Goal: Check status: Check status

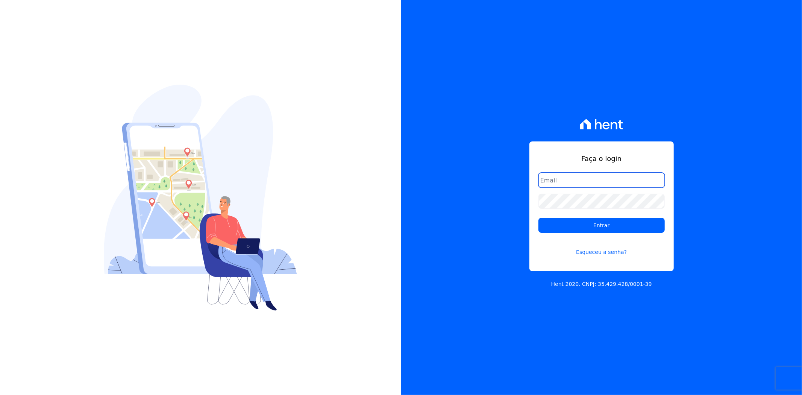
type input "matheaus@celinaguimaraes.com.br"
click at [539, 218] on input "Entrar" at bounding box center [602, 225] width 126 height 15
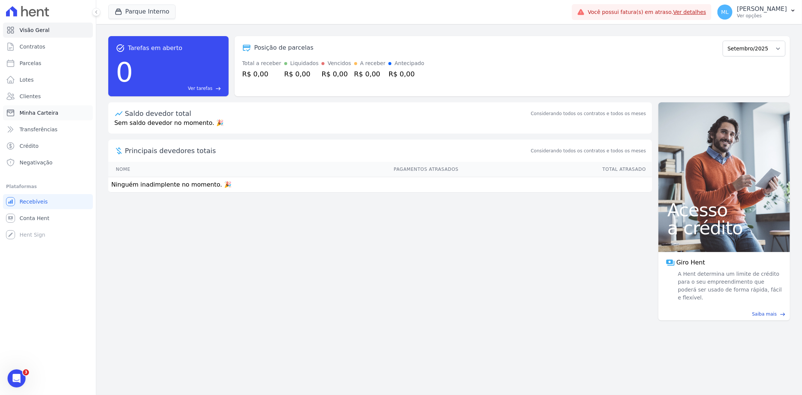
click at [62, 114] on link "Minha Carteira" at bounding box center [48, 112] width 90 height 15
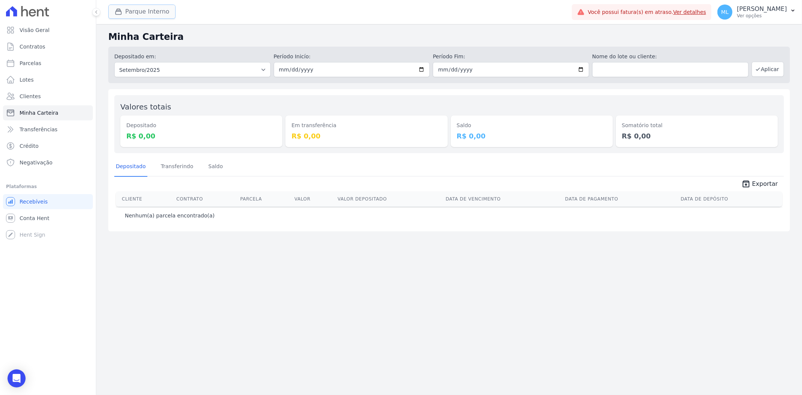
click at [151, 5] on button "Parque Interno" at bounding box center [141, 12] width 67 height 14
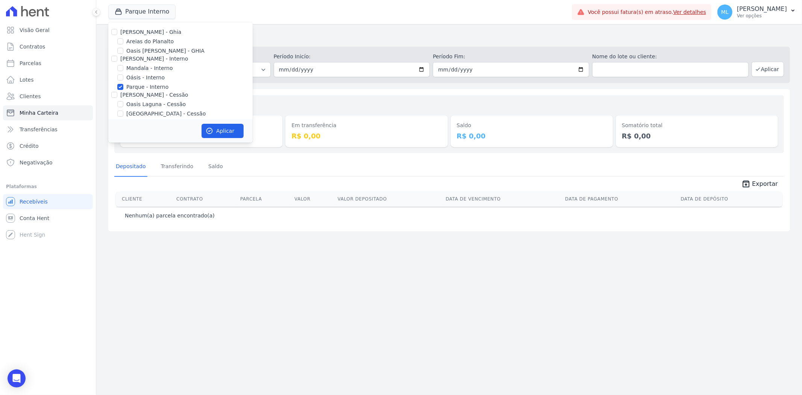
click at [141, 86] on label "Parque - Interno" at bounding box center [147, 87] width 42 height 8
click at [123, 86] on input "Parque - Interno" at bounding box center [120, 87] width 6 height 6
checkbox input "false"
click at [151, 43] on label "Areias do Planalto" at bounding box center [149, 42] width 47 height 8
click at [123, 43] on input "Areias do Planalto" at bounding box center [120, 41] width 6 height 6
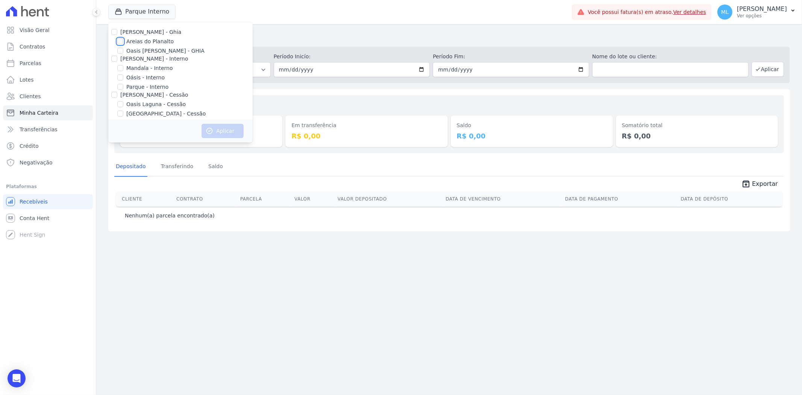
checkbox input "true"
click at [226, 133] on button "Aplicar" at bounding box center [223, 131] width 42 height 14
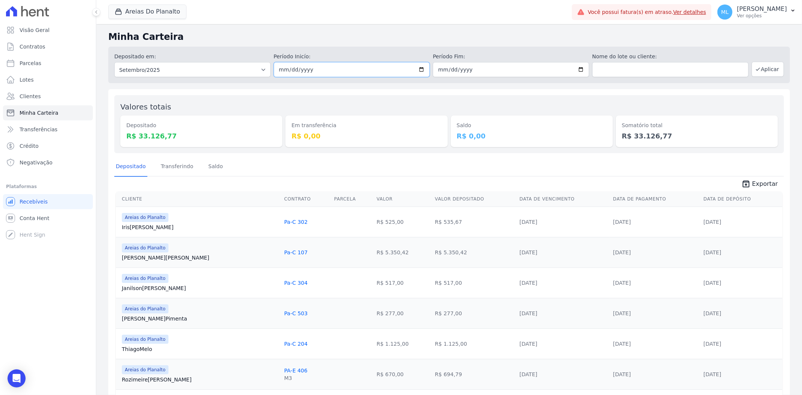
click at [418, 68] on input "[DATE]" at bounding box center [352, 69] width 156 height 15
type input "[DATE]"
click at [582, 72] on input "[DATE]" at bounding box center [511, 69] width 156 height 15
click at [579, 69] on input "[DATE]" at bounding box center [511, 69] width 156 height 15
type input "[DATE]"
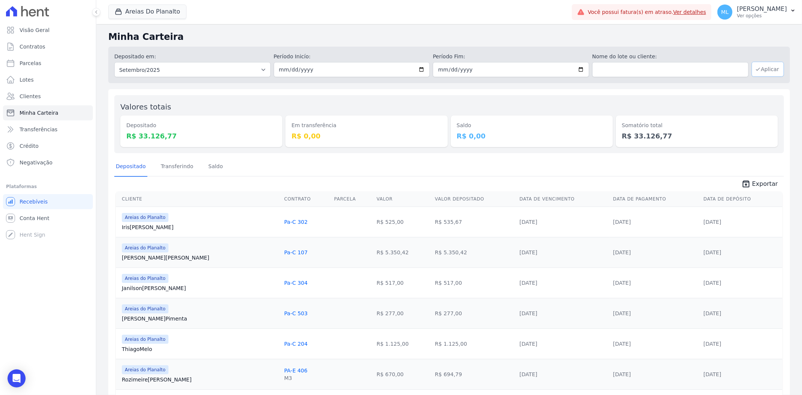
click at [757, 66] on button "Aplicar" at bounding box center [768, 69] width 32 height 15
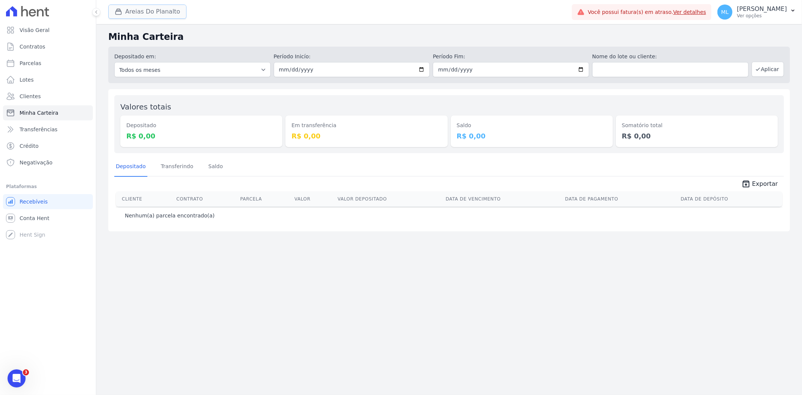
click at [162, 16] on button "Areias Do Planalto" at bounding box center [147, 12] width 78 height 14
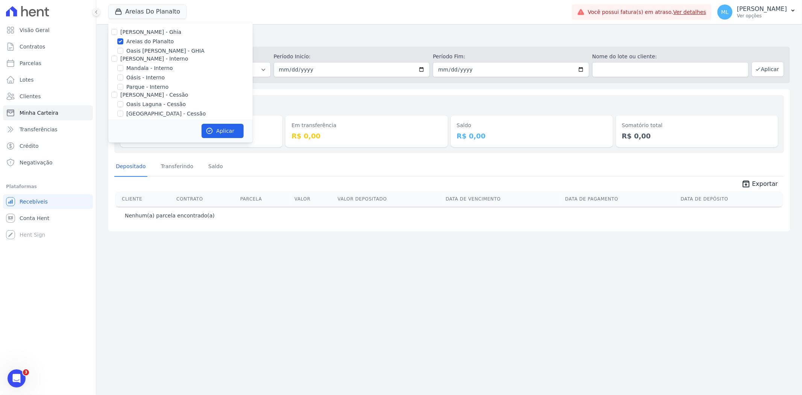
click at [159, 40] on label "Areias do Planalto" at bounding box center [149, 42] width 47 height 8
click at [123, 40] on input "Areias do Planalto" at bounding box center [120, 41] width 6 height 6
checkbox input "false"
click at [145, 85] on label "Parque - Interno" at bounding box center [147, 87] width 42 height 8
click at [123, 85] on input "Parque - Interno" at bounding box center [120, 87] width 6 height 6
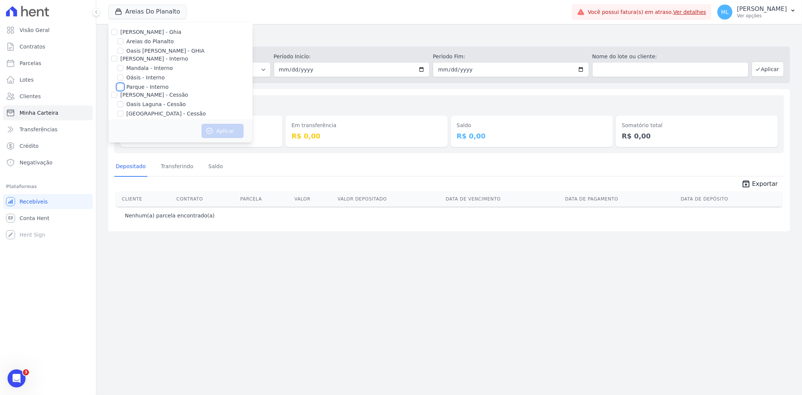
checkbox input "true"
click at [220, 125] on button "Aplicar" at bounding box center [223, 131] width 42 height 14
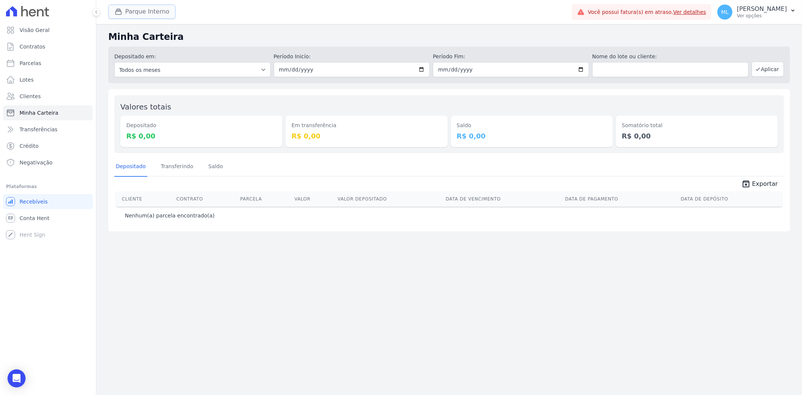
click at [137, 12] on button "Parque Interno" at bounding box center [141, 12] width 67 height 14
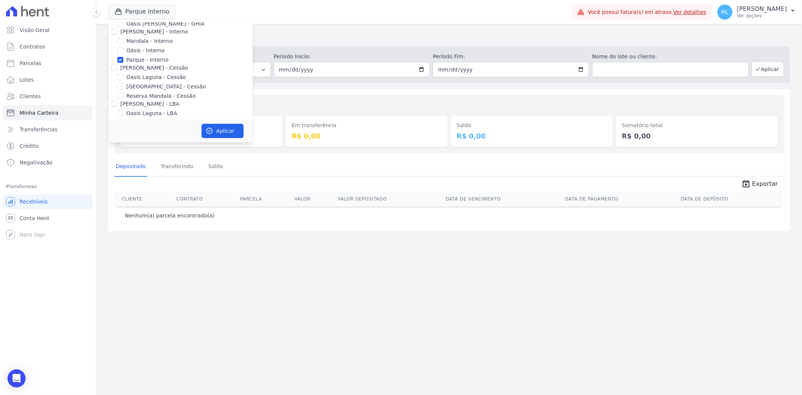
click at [151, 59] on label "Parque - Interno" at bounding box center [147, 60] width 42 height 8
click at [123, 59] on input "Parque - Interno" at bounding box center [120, 60] width 6 height 6
checkbox input "false"
click at [155, 44] on label "[GEOGRAPHIC_DATA] - Cessão" at bounding box center [165, 45] width 79 height 8
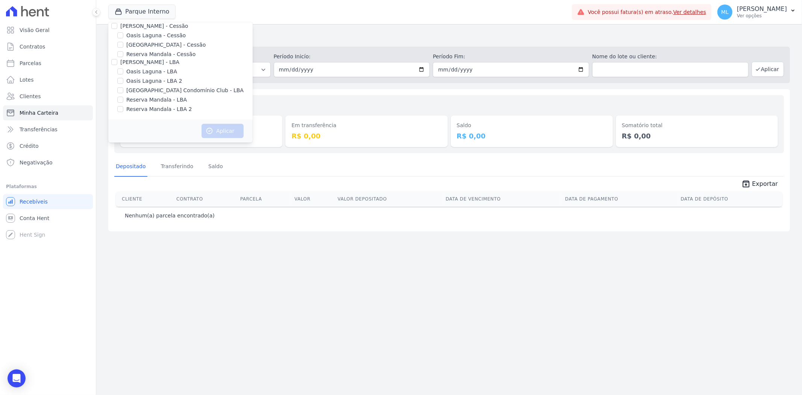
click at [123, 44] on input "[GEOGRAPHIC_DATA] - Cessão" at bounding box center [120, 45] width 6 height 6
checkbox input "true"
click at [228, 133] on button "Aplicar" at bounding box center [223, 131] width 42 height 14
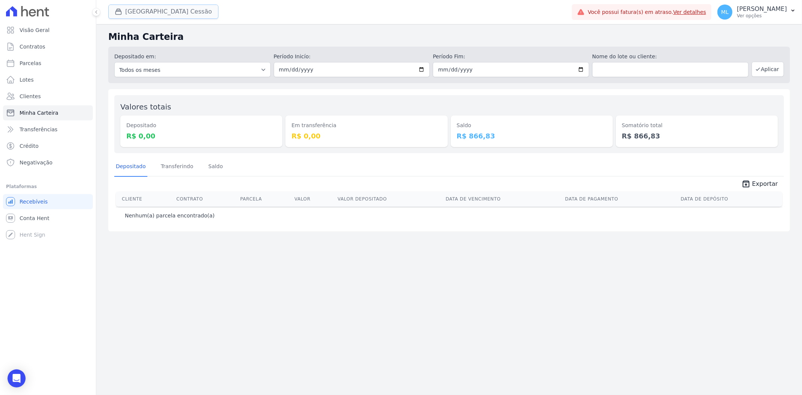
click at [165, 17] on button "Parque Do Planalto Cessão" at bounding box center [163, 12] width 110 height 14
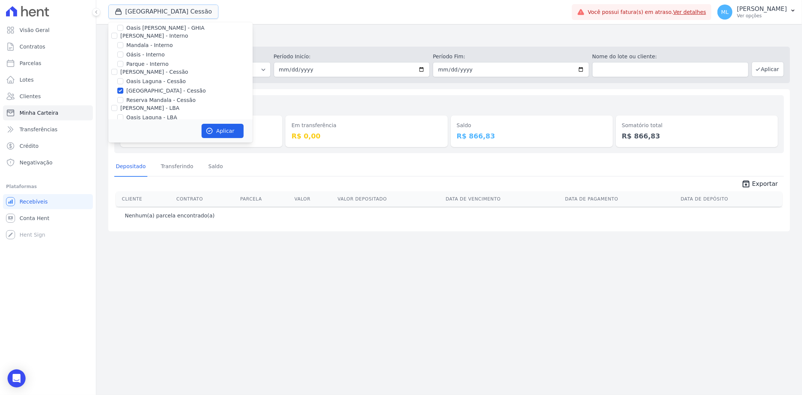
scroll to position [69, 0]
click at [146, 43] on label "[GEOGRAPHIC_DATA] - Cessão" at bounding box center [165, 45] width 79 height 8
click at [123, 43] on input "[GEOGRAPHIC_DATA] - Cessão" at bounding box center [120, 45] width 6 height 6
checkbox input "false"
click at [155, 91] on label "[GEOGRAPHIC_DATA] Condomínio Club - LBA" at bounding box center [184, 91] width 117 height 8
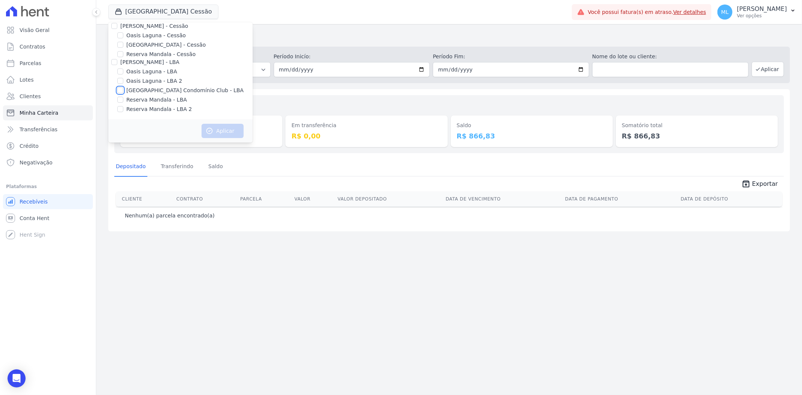
click at [123, 91] on input "[GEOGRAPHIC_DATA] Condomínio Club - LBA" at bounding box center [120, 90] width 6 height 6
checkbox input "true"
click at [223, 126] on button "Aplicar" at bounding box center [223, 131] width 42 height 14
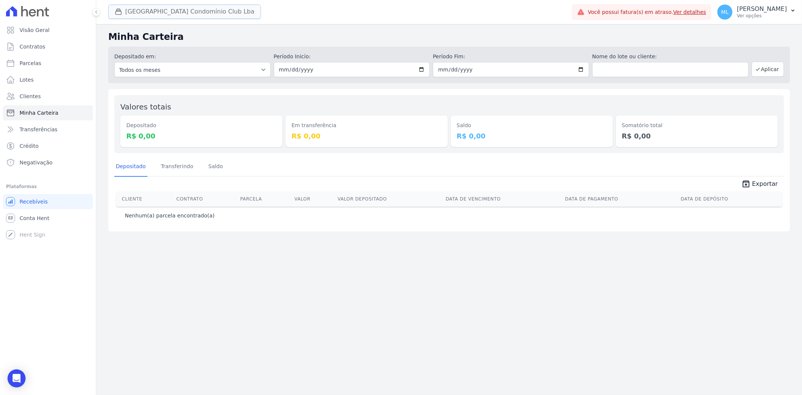
click at [149, 17] on button "Parque Do Planalto Condomínio Club Lba" at bounding box center [184, 12] width 153 height 14
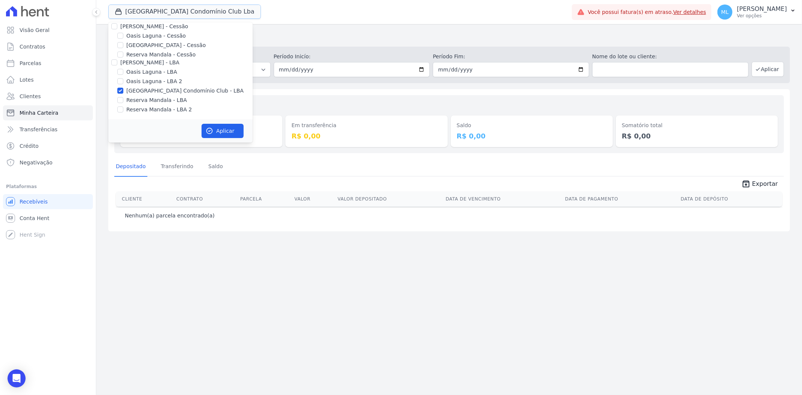
scroll to position [69, 0]
click at [142, 91] on label "[GEOGRAPHIC_DATA] Condomínio Club - LBA" at bounding box center [184, 91] width 117 height 8
click at [123, 91] on input "[GEOGRAPHIC_DATA] Condomínio Club - LBA" at bounding box center [120, 90] width 6 height 6
checkbox input "false"
click at [329, 42] on h2 "Minha Carteira" at bounding box center [449, 37] width 682 height 14
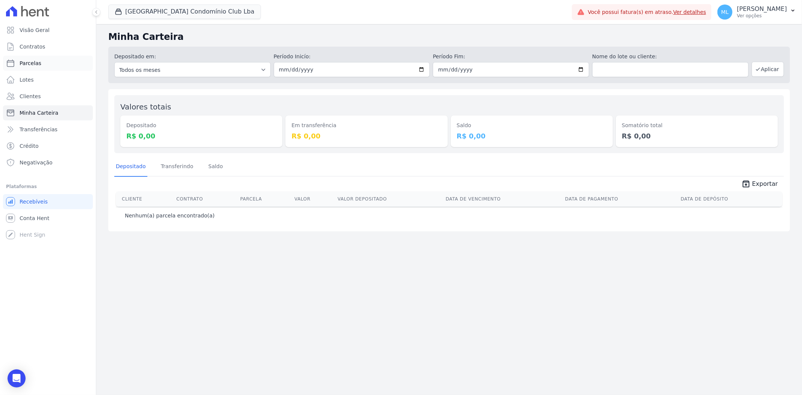
click at [58, 63] on link "Parcelas" at bounding box center [48, 63] width 90 height 15
select select
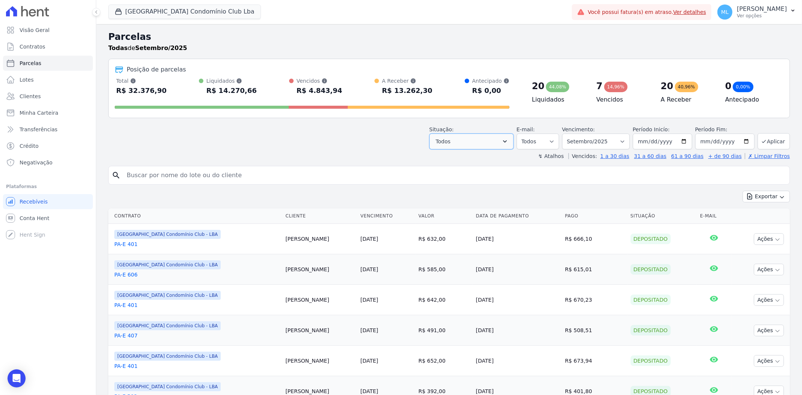
click at [462, 143] on button "Todos" at bounding box center [472, 142] width 84 height 16
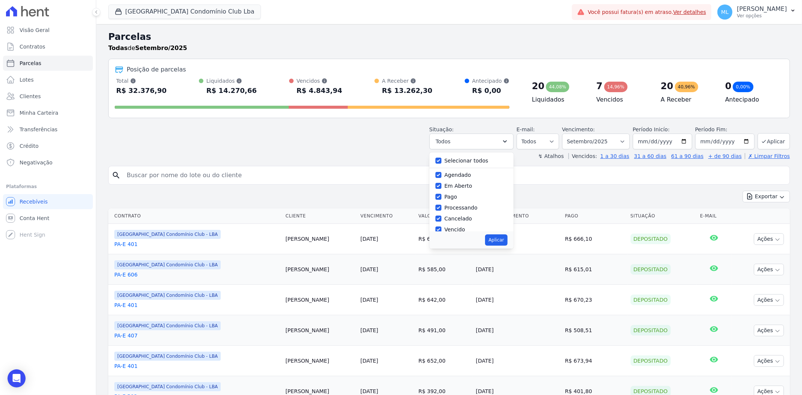
click at [474, 163] on label "Selecionar todos" at bounding box center [467, 161] width 44 height 6
click at [442, 163] on input "Selecionar todos" at bounding box center [439, 161] width 6 height 6
checkbox input "false"
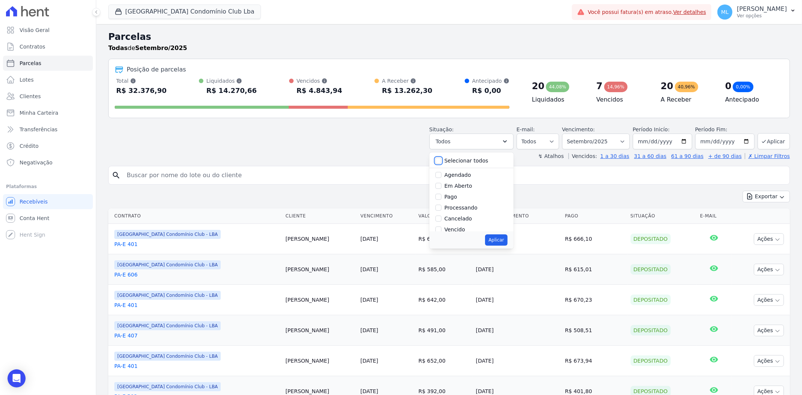
checkbox input "false"
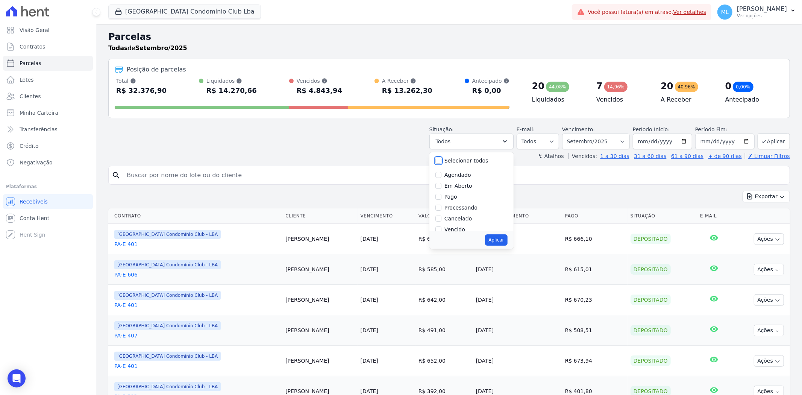
checkbox input "false"
click at [463, 231] on label "Vencido" at bounding box center [455, 229] width 21 height 6
click at [442, 231] on input "Vencido" at bounding box center [439, 229] width 6 height 6
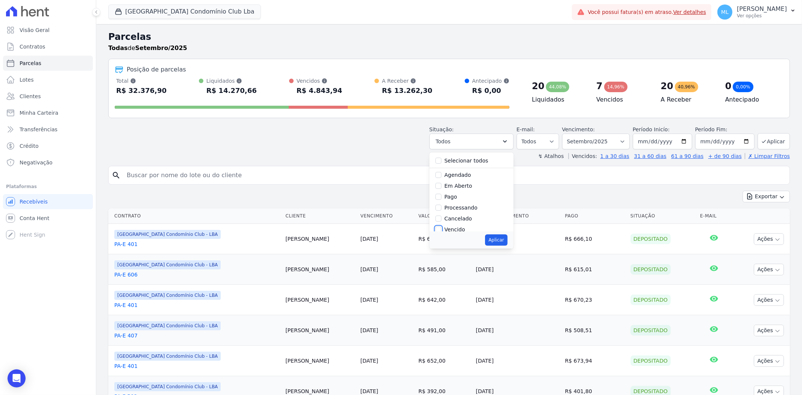
checkbox input "true"
click at [501, 239] on button "Aplicar" at bounding box center [496, 239] width 22 height 11
select select "overdue"
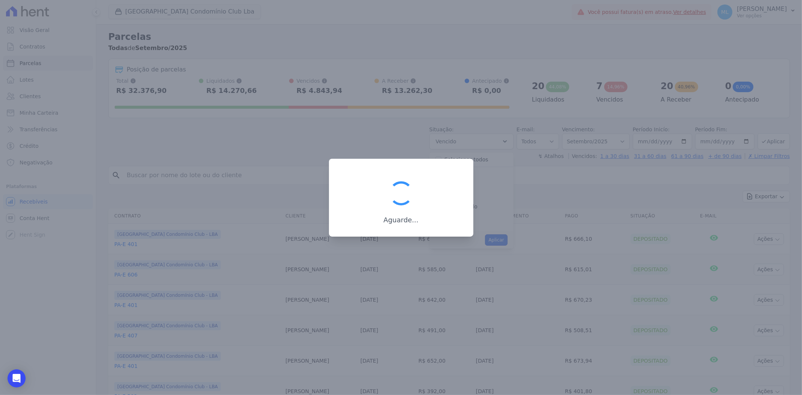
scroll to position [14, 0]
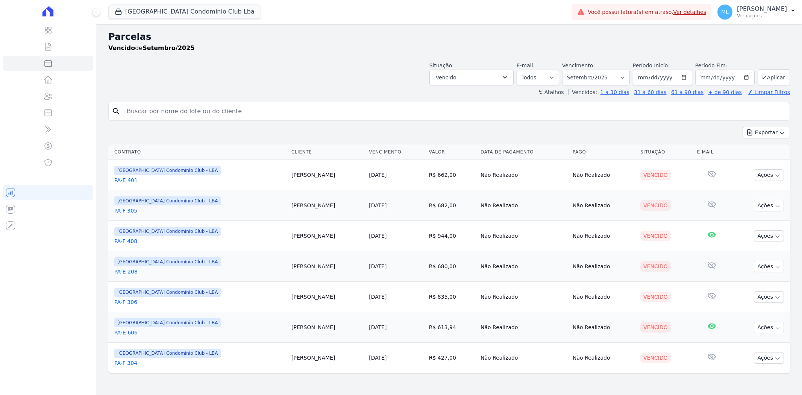
select select
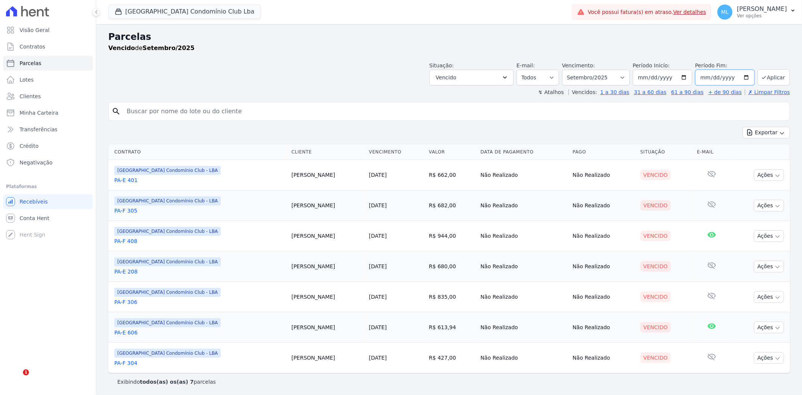
click at [742, 76] on input "[DATE]" at bounding box center [725, 78] width 59 height 16
type input "[DATE]"
click at [762, 74] on icon "submit" at bounding box center [764, 77] width 6 height 6
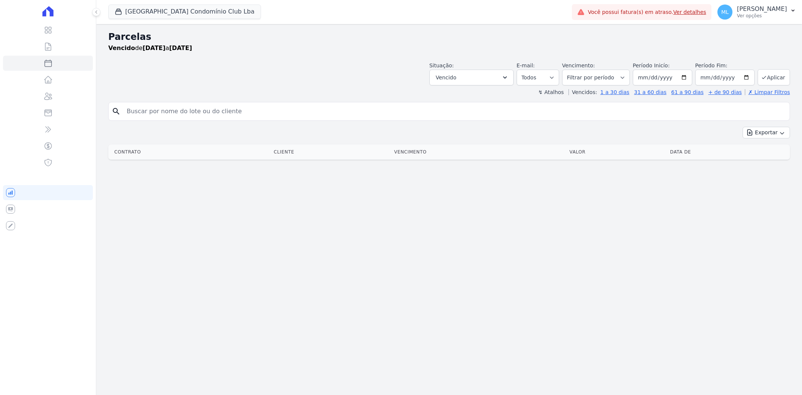
select select
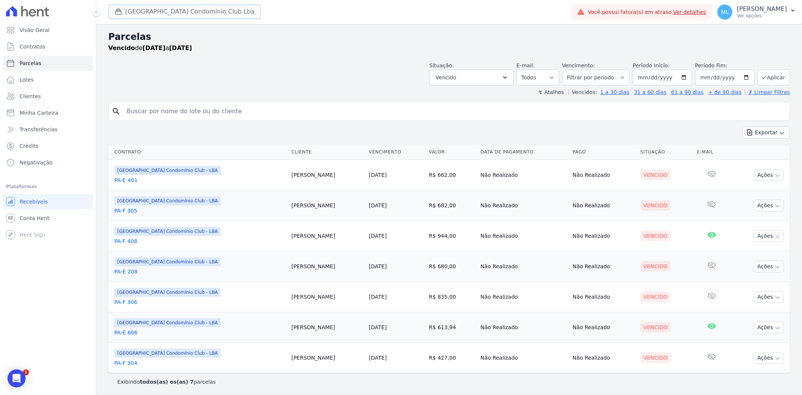
click at [210, 17] on button "[GEOGRAPHIC_DATA] Condomínio Club Lba" at bounding box center [184, 12] width 153 height 14
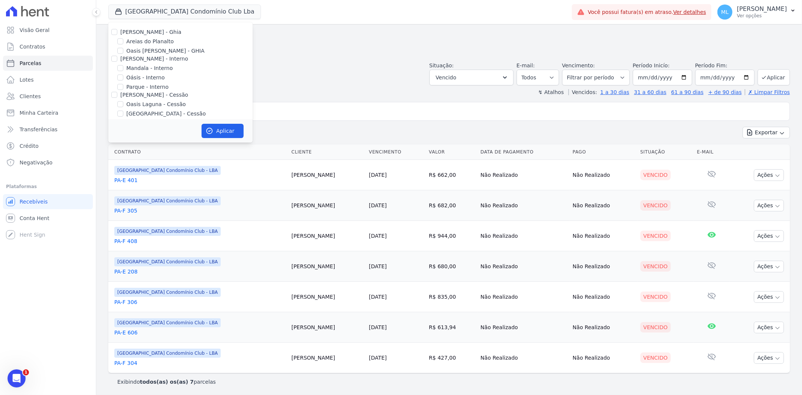
click at [130, 42] on label "Areias do Planalto" at bounding box center [149, 42] width 47 height 8
click at [123, 42] on input "Areias do Planalto" at bounding box center [120, 41] width 6 height 6
checkbox input "true"
click at [126, 87] on div "Parque - Interno" at bounding box center [180, 87] width 144 height 8
click at [115, 87] on div "Parque - Interno" at bounding box center [180, 87] width 144 height 8
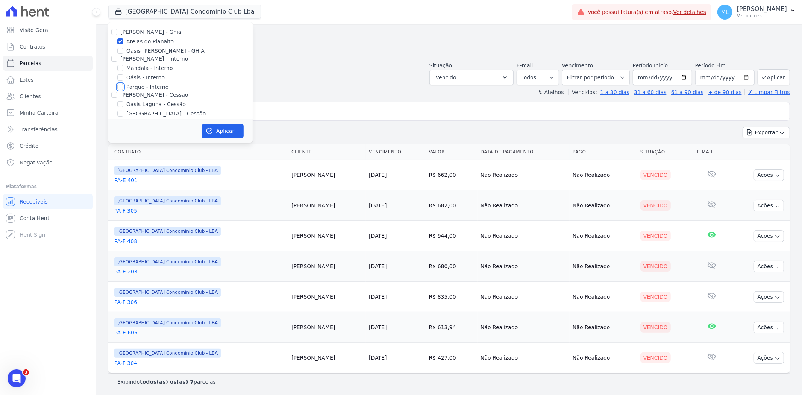
click at [119, 87] on input "Parque - Interno" at bounding box center [120, 87] width 6 height 6
checkbox input "true"
click at [119, 70] on input "[GEOGRAPHIC_DATA] - Cessão" at bounding box center [120, 72] width 6 height 6
checkbox input "true"
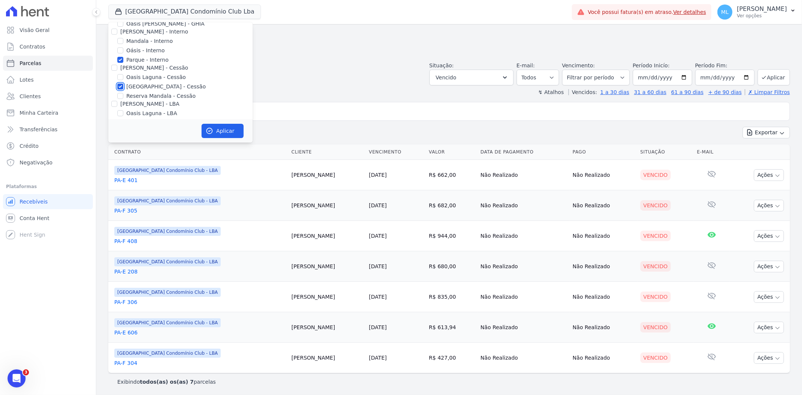
scroll to position [0, 0]
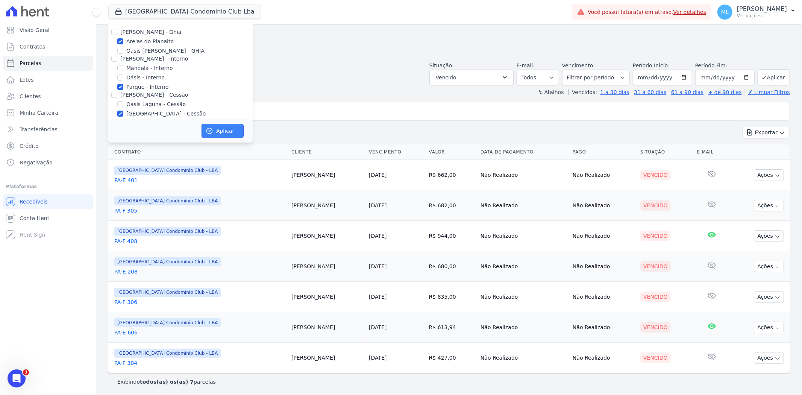
click at [219, 128] on button "Aplicar" at bounding box center [223, 131] width 42 height 14
select select
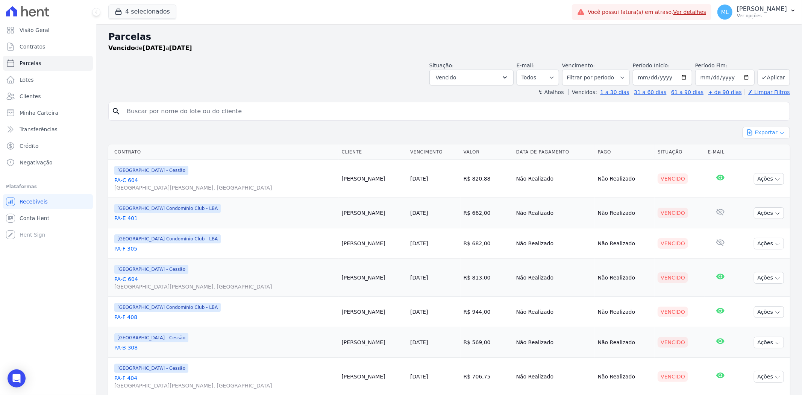
click at [751, 129] on button "Exportar" at bounding box center [766, 133] width 47 height 12
click at [755, 152] on span "Exportar PDF" at bounding box center [766, 151] width 40 height 8
click at [148, 11] on button "4 selecionados" at bounding box center [142, 12] width 68 height 14
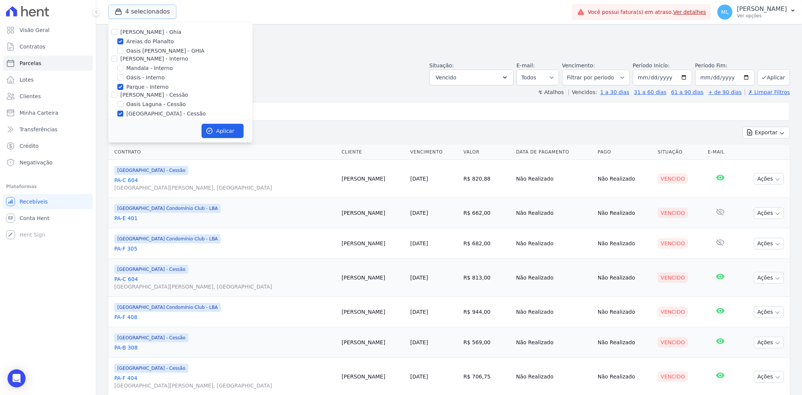
scroll to position [69, 0]
click at [136, 88] on label "[GEOGRAPHIC_DATA] Condomínio Club - LBA" at bounding box center [184, 91] width 117 height 8
click at [123, 88] on input "[GEOGRAPHIC_DATA] Condomínio Club - LBA" at bounding box center [120, 90] width 6 height 6
checkbox input "false"
click at [149, 43] on label "[GEOGRAPHIC_DATA] - Cessão" at bounding box center [165, 45] width 79 height 8
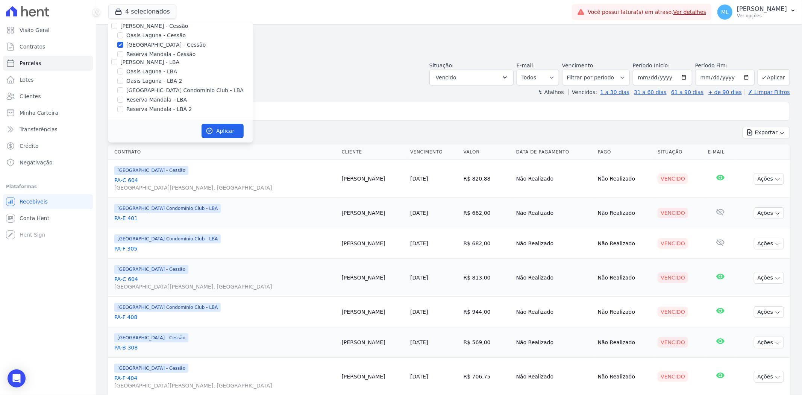
click at [123, 43] on input "[GEOGRAPHIC_DATA] - Cessão" at bounding box center [120, 45] width 6 height 6
checkbox input "false"
click at [130, 87] on label "Parque - Interno" at bounding box center [147, 87] width 42 height 8
click at [123, 87] on input "Parque - Interno" at bounding box center [120, 87] width 6 height 6
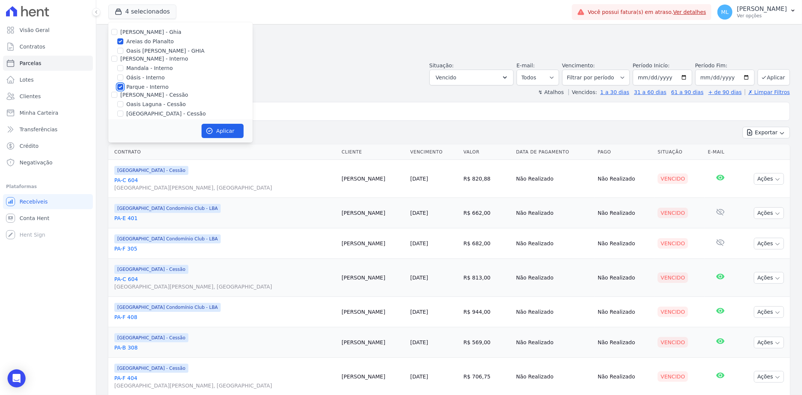
checkbox input "false"
click at [146, 39] on label "Areias do Planalto" at bounding box center [149, 42] width 47 height 8
click at [123, 39] on input "Areias do Planalto" at bounding box center [120, 41] width 6 height 6
checkbox input "false"
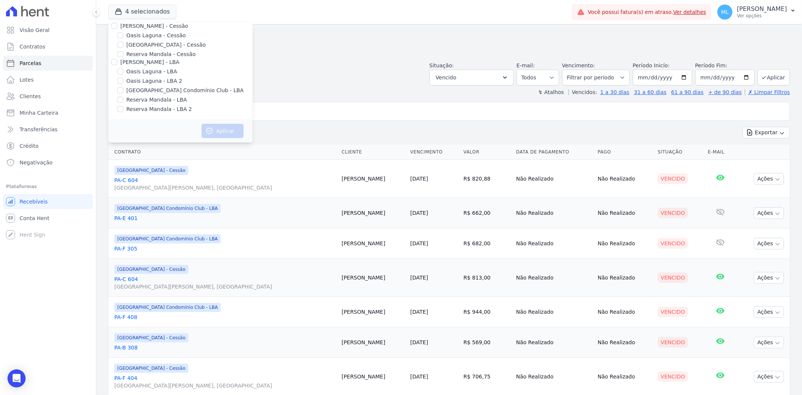
click at [151, 100] on label "Reserva Mandala - LBA" at bounding box center [156, 100] width 61 height 8
click at [123, 100] on input "Reserva Mandala - LBA" at bounding box center [120, 100] width 6 height 6
checkbox input "true"
click at [149, 106] on label "Reserva Mandala - LBA 2" at bounding box center [158, 109] width 65 height 8
click at [123, 106] on input "Reserva Mandala - LBA 2" at bounding box center [120, 109] width 6 height 6
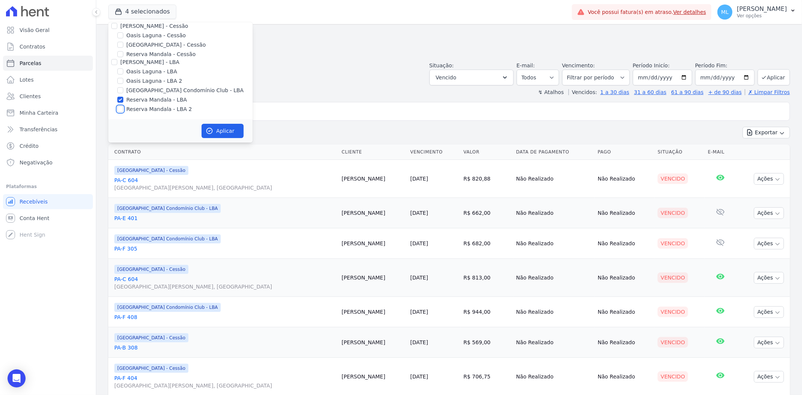
checkbox input "true"
click at [150, 54] on label "Reserva Mandala - Cessão" at bounding box center [160, 54] width 69 height 8
click at [123, 54] on input "Reserva Mandala - Cessão" at bounding box center [120, 54] width 6 height 6
checkbox input "true"
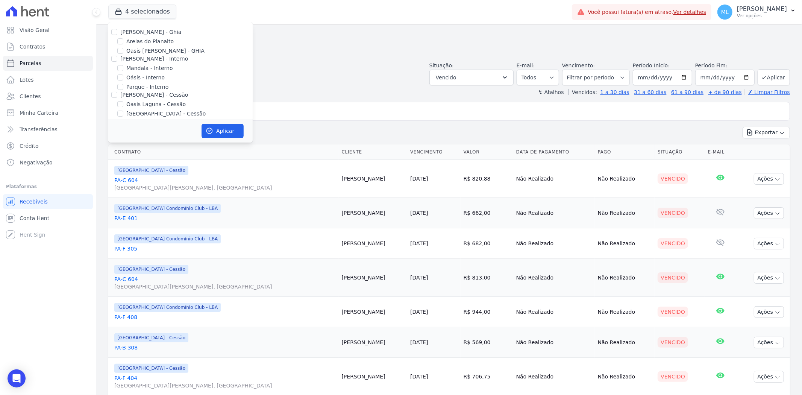
click at [138, 67] on label "Mandala - Interno" at bounding box center [149, 68] width 46 height 8
click at [123, 67] on input "Mandala - Interno" at bounding box center [120, 68] width 6 height 6
checkbox input "true"
click at [221, 131] on button "Aplicar" at bounding box center [223, 131] width 42 height 14
select select
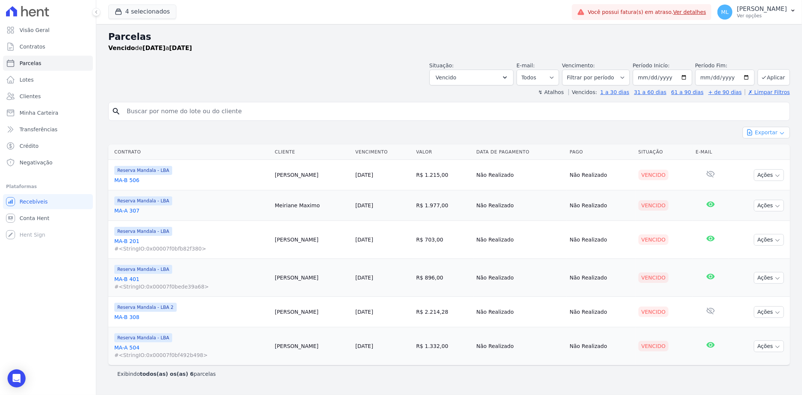
click at [773, 129] on button "Exportar" at bounding box center [766, 133] width 47 height 12
click at [761, 149] on span "Exportar PDF" at bounding box center [766, 151] width 40 height 8
click at [49, 107] on link "Minha Carteira" at bounding box center [48, 112] width 90 height 15
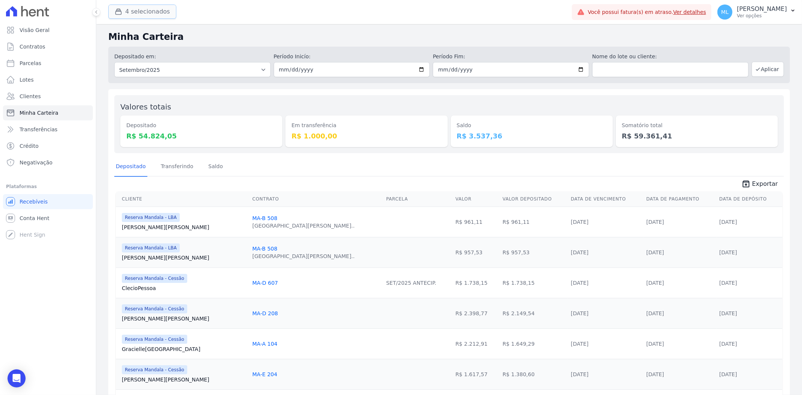
click at [150, 12] on button "4 selecionados" at bounding box center [142, 12] width 68 height 14
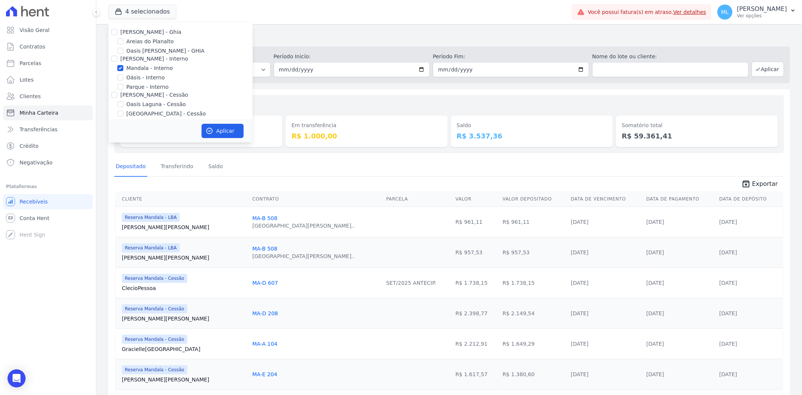
click at [156, 66] on label "Mandala - Interno" at bounding box center [149, 68] width 46 height 8
click at [123, 66] on input "Mandala - Interno" at bounding box center [120, 68] width 6 height 6
checkbox input "false"
click at [145, 52] on label "Reserva Mandala - Cessão" at bounding box center [160, 54] width 69 height 8
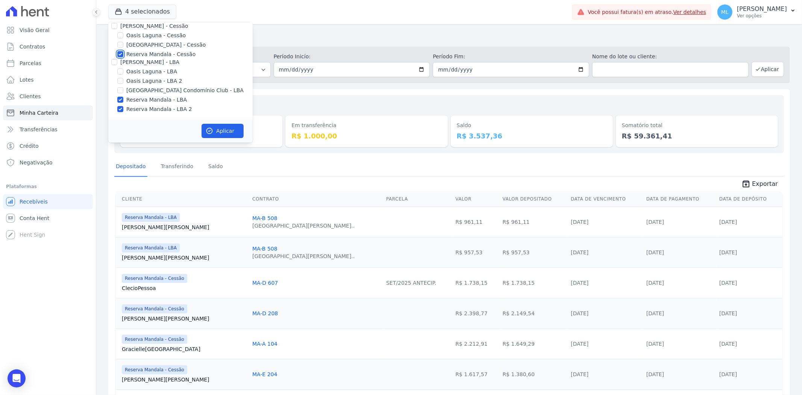
click at [123, 52] on input "Reserva Mandala - Cessão" at bounding box center [120, 54] width 6 height 6
checkbox input "false"
click at [144, 98] on label "Reserva Mandala - LBA" at bounding box center [156, 100] width 61 height 8
click at [123, 98] on input "Reserva Mandala - LBA" at bounding box center [120, 100] width 6 height 6
checkbox input "false"
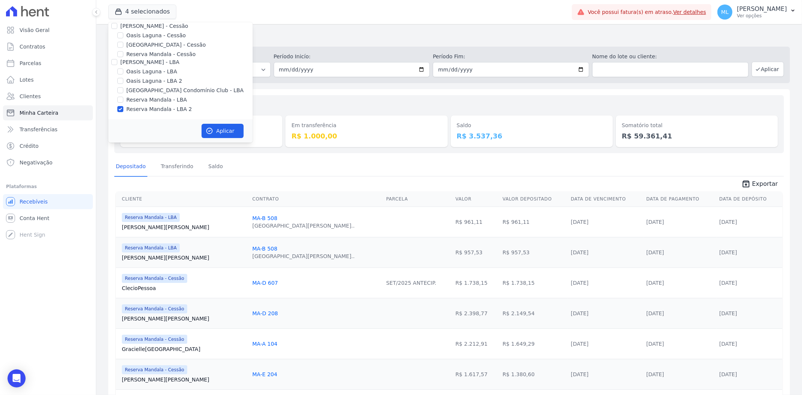
click at [151, 107] on label "Reserva Mandala - LBA 2" at bounding box center [158, 109] width 65 height 8
click at [123, 107] on input "Reserva Mandala - LBA 2" at bounding box center [120, 109] width 6 height 6
checkbox input "false"
click at [146, 98] on label "Reserva Mandala - LBA" at bounding box center [156, 100] width 61 height 8
click at [123, 98] on input "Reserva Mandala - LBA" at bounding box center [120, 100] width 6 height 6
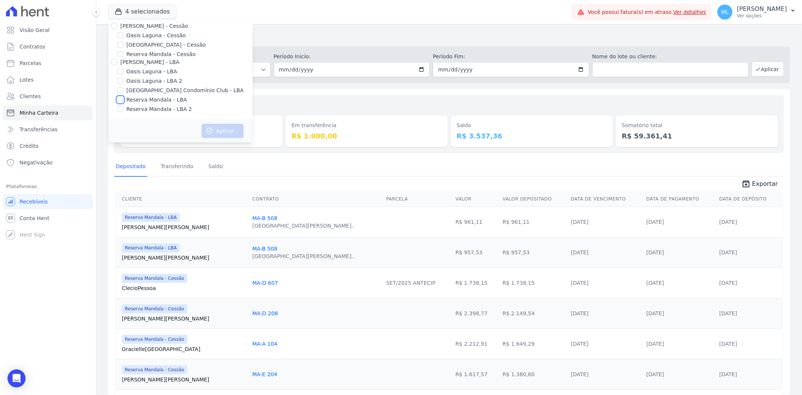
checkbox input "true"
click at [146, 106] on label "Reserva Mandala - LBA 2" at bounding box center [158, 109] width 65 height 8
click at [123, 106] on input "Reserva Mandala - LBA 2" at bounding box center [120, 109] width 6 height 6
checkbox input "true"
click at [229, 130] on button "Aplicar" at bounding box center [223, 131] width 42 height 14
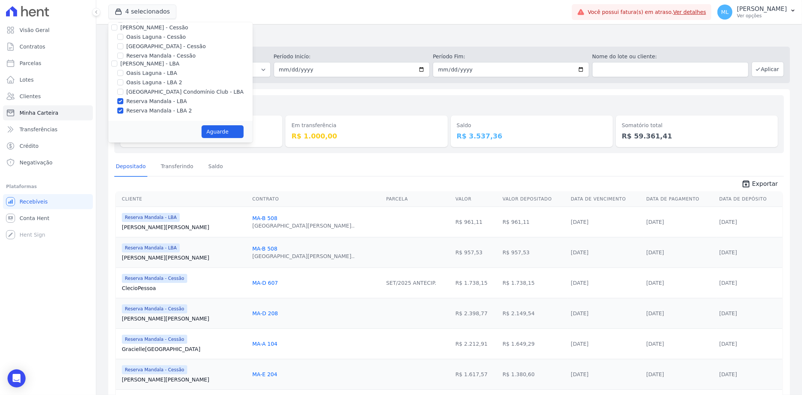
scroll to position [67, 0]
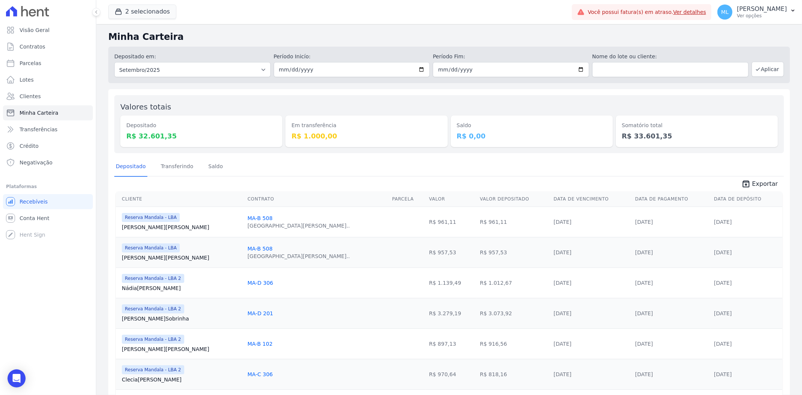
click at [235, 128] on dt "Depositado" at bounding box center [201, 126] width 150 height 8
click at [418, 68] on input "2025-09-01" at bounding box center [352, 69] width 156 height 15
type input "[DATE]"
click at [581, 69] on input "2025-09-30" at bounding box center [511, 69] width 156 height 15
type input "[DATE]"
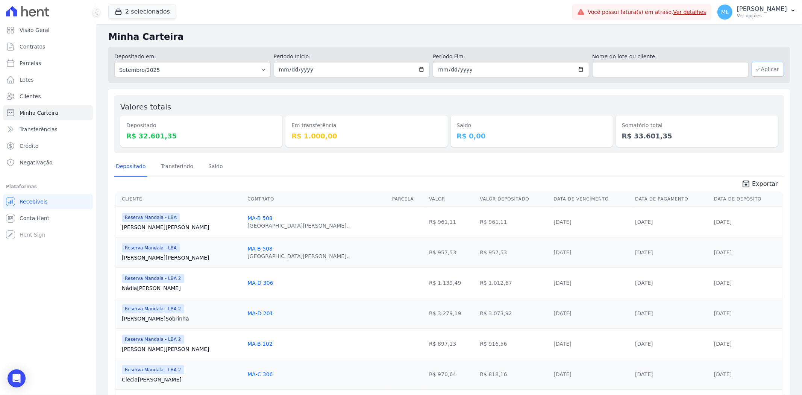
click at [764, 66] on button "Aplicar" at bounding box center [768, 69] width 32 height 15
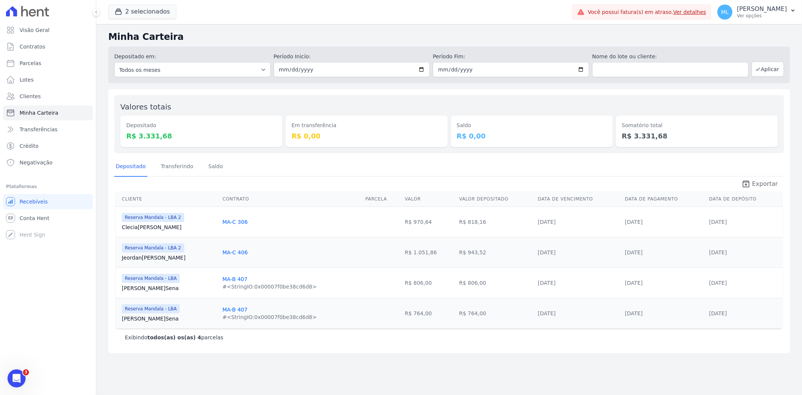
click at [751, 181] on icon "unarchive" at bounding box center [746, 183] width 9 height 9
click at [159, 12] on button "2 selecionados" at bounding box center [142, 12] width 68 height 14
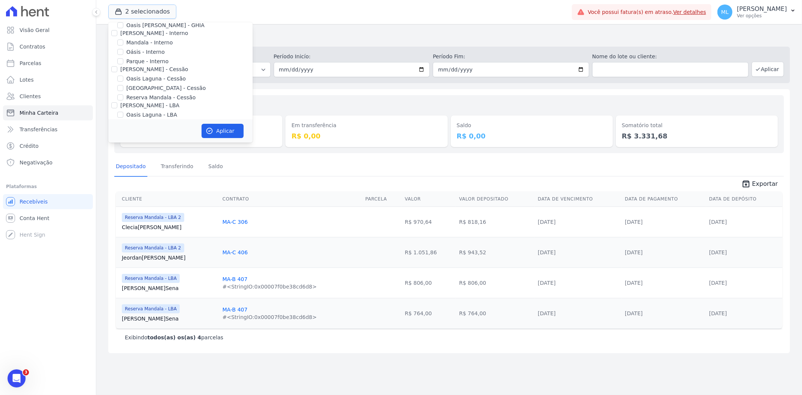
scroll to position [69, 0]
click at [310, 156] on div "Valores totais Depositado R$ 3.331,68 Em transferência R$ 0,00 [GEOGRAPHIC_DATA…" at bounding box center [449, 221] width 682 height 264
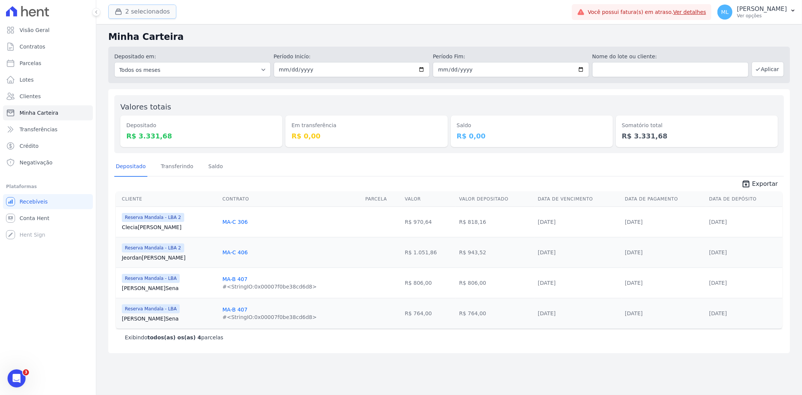
click at [147, 10] on button "2 selecionados" at bounding box center [142, 12] width 68 height 14
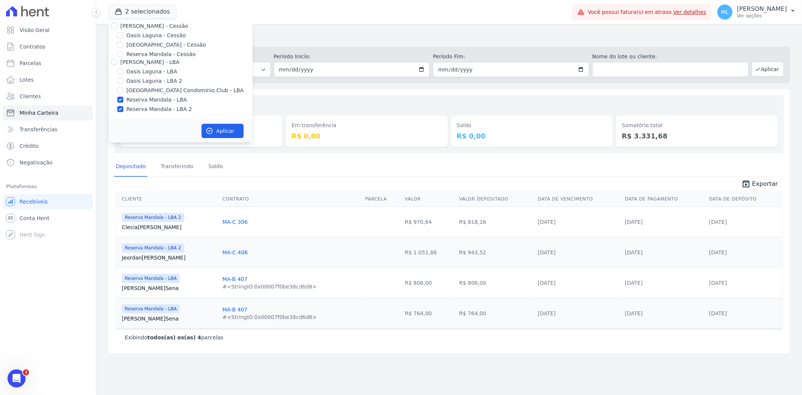
click at [166, 98] on label "Reserva Mandala - LBA" at bounding box center [156, 100] width 61 height 8
click at [123, 98] on input "Reserva Mandala - LBA" at bounding box center [120, 100] width 6 height 6
checkbox input "false"
click at [160, 109] on label "Reserva Mandala - LBA 2" at bounding box center [158, 109] width 65 height 8
click at [123, 109] on input "Reserva Mandala - LBA 2" at bounding box center [120, 109] width 6 height 6
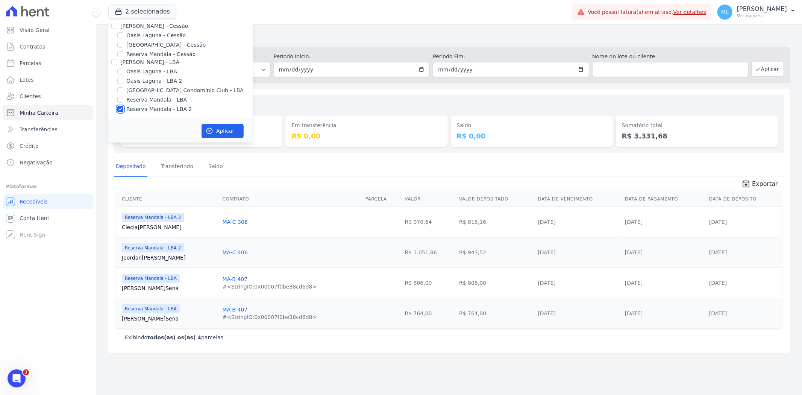
checkbox input "false"
click at [149, 94] on label "Reserva Mandala - Cessão" at bounding box center [160, 96] width 69 height 8
click at [123, 94] on input "Reserva Mandala - Cessão" at bounding box center [120, 96] width 6 height 6
checkbox input "true"
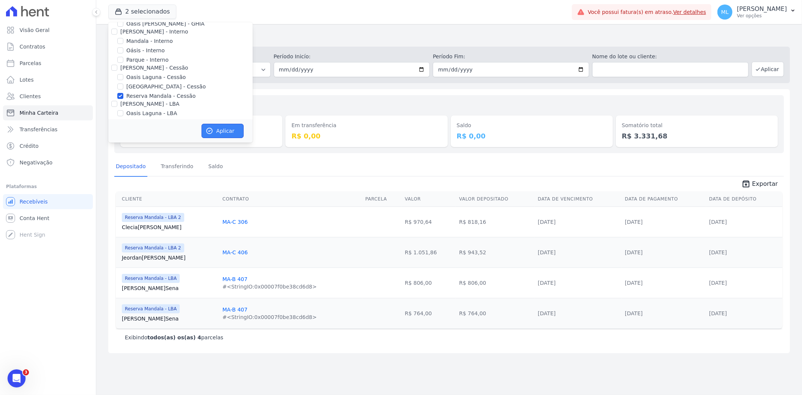
click at [228, 134] on button "Aplicar" at bounding box center [223, 131] width 42 height 14
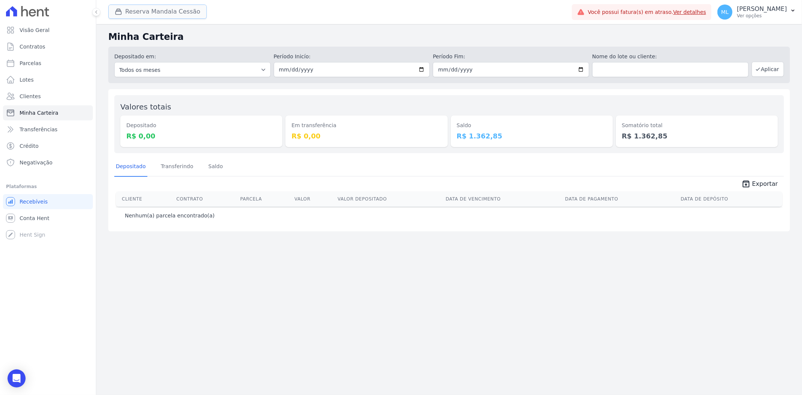
click at [159, 7] on button "Reserva Mandala Cessão" at bounding box center [157, 12] width 99 height 14
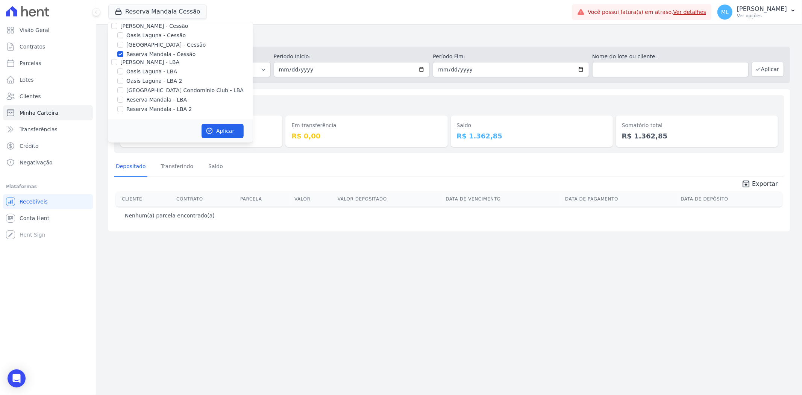
click at [157, 54] on label "Reserva Mandala - Cessão" at bounding box center [160, 54] width 69 height 8
click at [123, 54] on input "Reserva Mandala - Cessão" at bounding box center [120, 54] width 6 height 6
checkbox input "false"
click at [144, 69] on label "Mandala - Interno" at bounding box center [149, 68] width 46 height 8
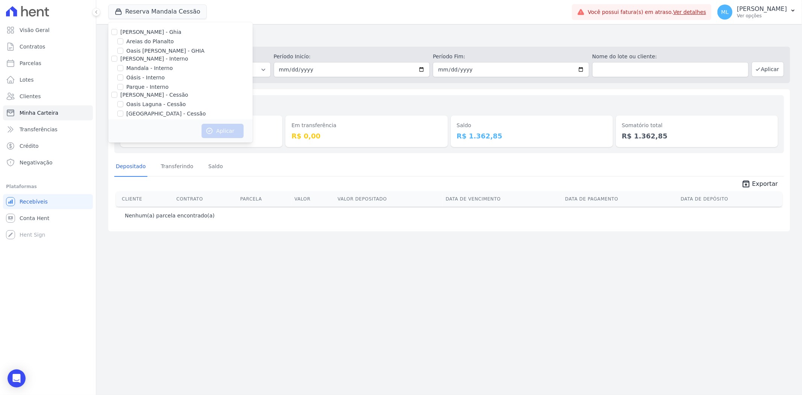
click at [123, 69] on input "Mandala - Interno" at bounding box center [120, 68] width 6 height 6
checkbox input "true"
click at [227, 134] on button "Aplicar" at bounding box center [223, 131] width 42 height 14
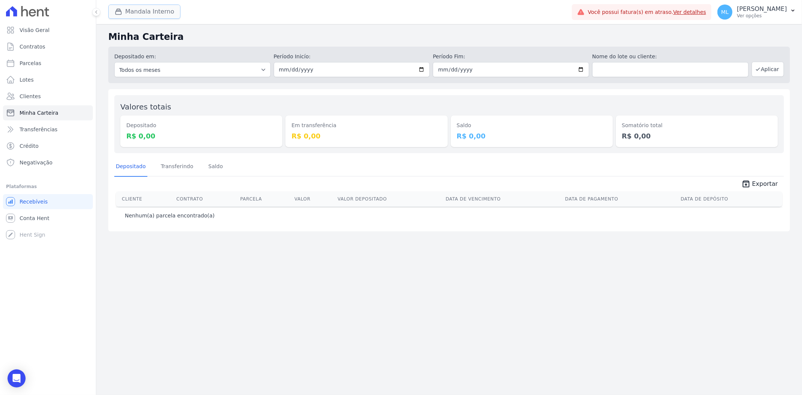
drag, startPoint x: 152, startPoint y: 6, endPoint x: 154, endPoint y: 17, distance: 11.1
click at [152, 6] on button "Mandala Interno" at bounding box center [144, 12] width 72 height 14
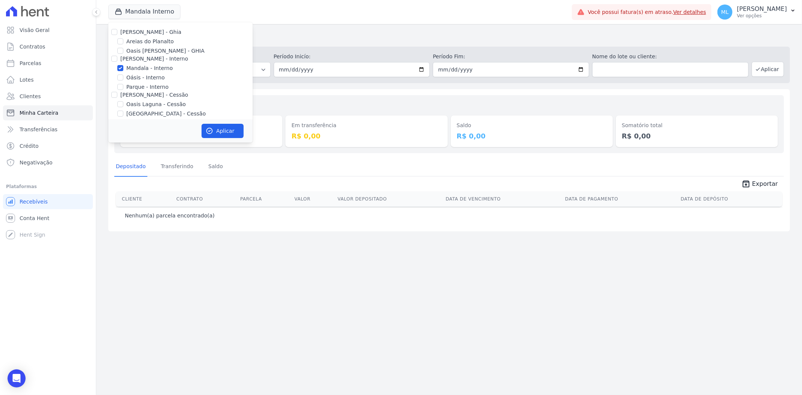
click at [118, 29] on div "[PERSON_NAME] - Ghia" at bounding box center [180, 32] width 144 height 8
click at [115, 38] on div "Areias do Planalto" at bounding box center [180, 42] width 144 height 8
click at [112, 36] on div "[PERSON_NAME] - Ghia [PERSON_NAME] do Planalto Oasis [PERSON_NAME] - GHIA [PERS…" at bounding box center [180, 105] width 144 height 166
click at [113, 29] on input "[PERSON_NAME] - Ghia" at bounding box center [114, 32] width 6 height 6
checkbox input "true"
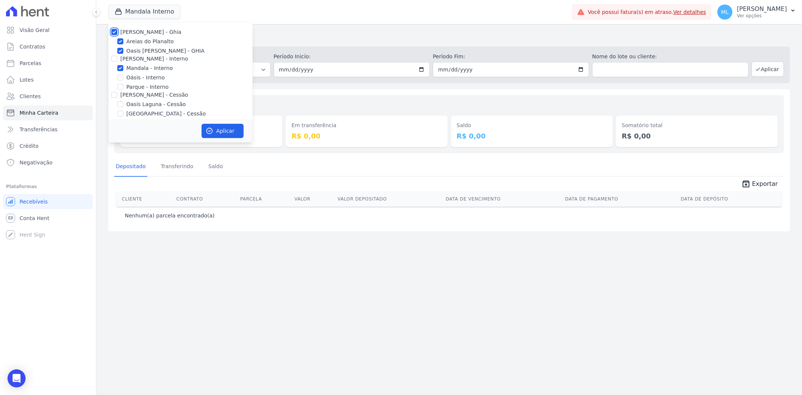
checkbox input "true"
click at [114, 61] on input "[PERSON_NAME] - Interno" at bounding box center [114, 59] width 6 height 6
checkbox input "true"
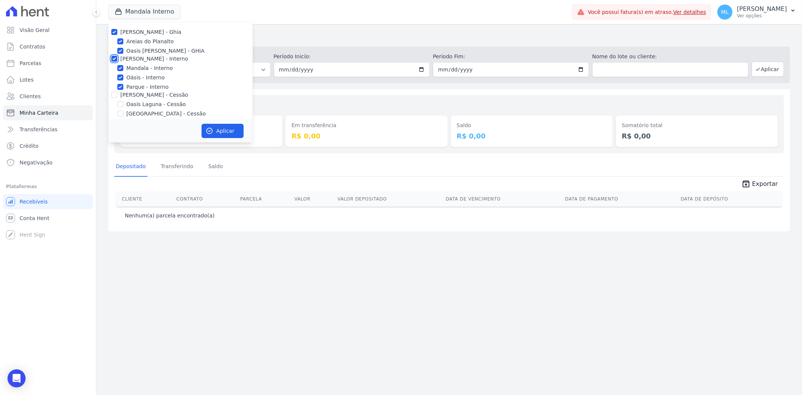
checkbox input "true"
click at [112, 97] on input "[PERSON_NAME] - Cessão" at bounding box center [114, 95] width 6 height 6
checkbox input "true"
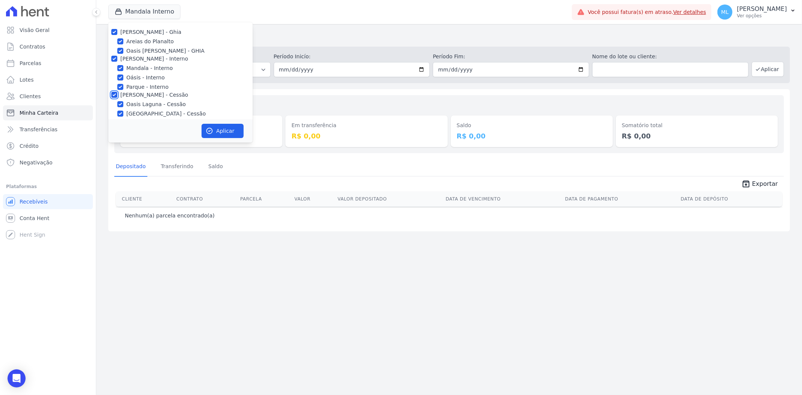
checkbox input "true"
click at [112, 62] on input "[PERSON_NAME] - LBA" at bounding box center [114, 62] width 6 height 6
checkbox input "true"
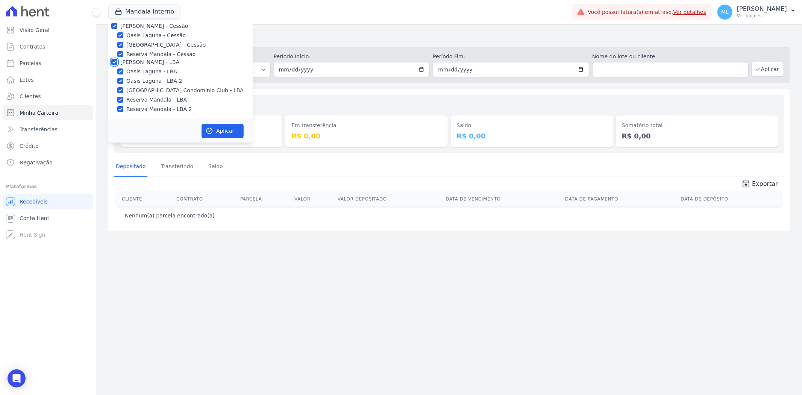
checkbox input "true"
click at [213, 127] on button "Aplicar" at bounding box center [223, 131] width 42 height 14
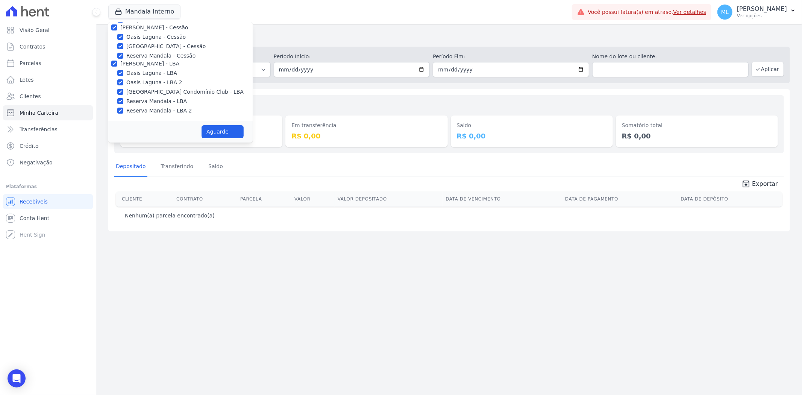
scroll to position [67, 0]
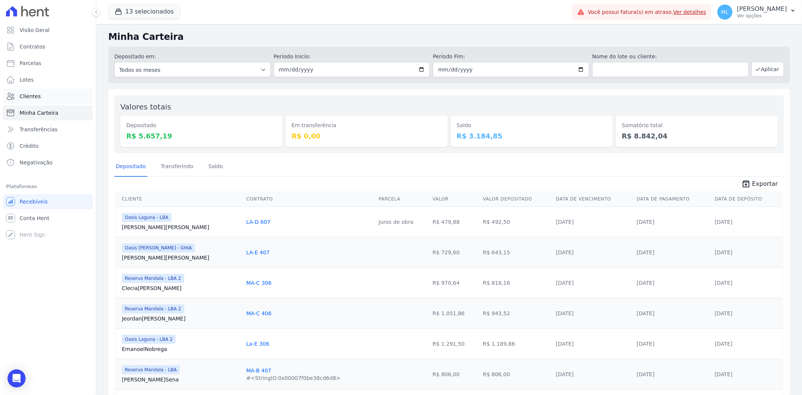
click at [51, 99] on link "Clientes" at bounding box center [48, 96] width 90 height 15
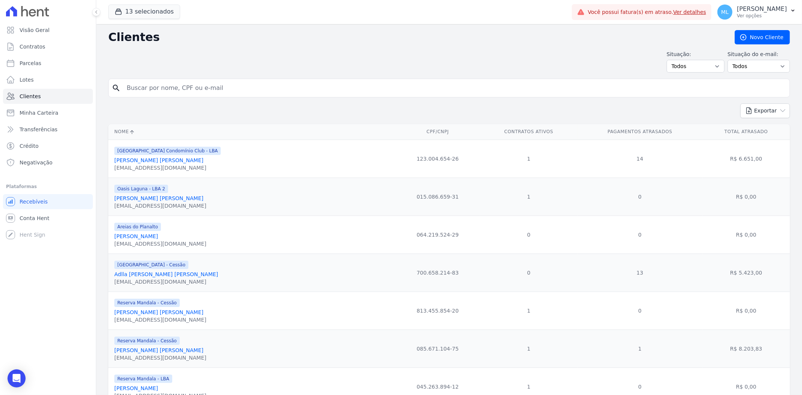
click at [208, 83] on input "search" at bounding box center [454, 88] width 665 height 15
type input "rayanara"
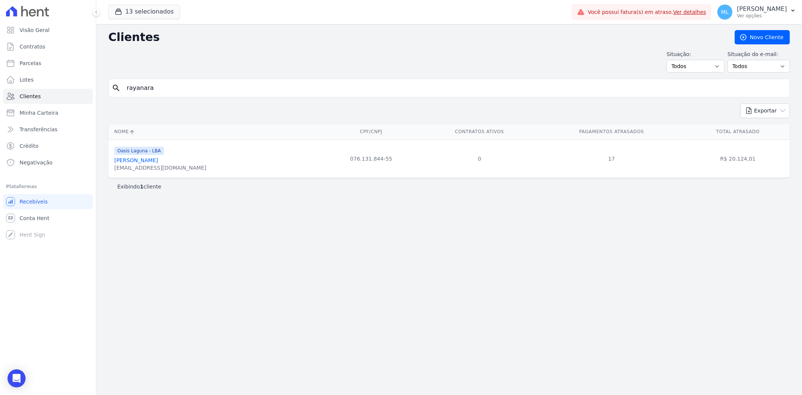
click at [138, 162] on link "[PERSON_NAME]" at bounding box center [136, 160] width 44 height 6
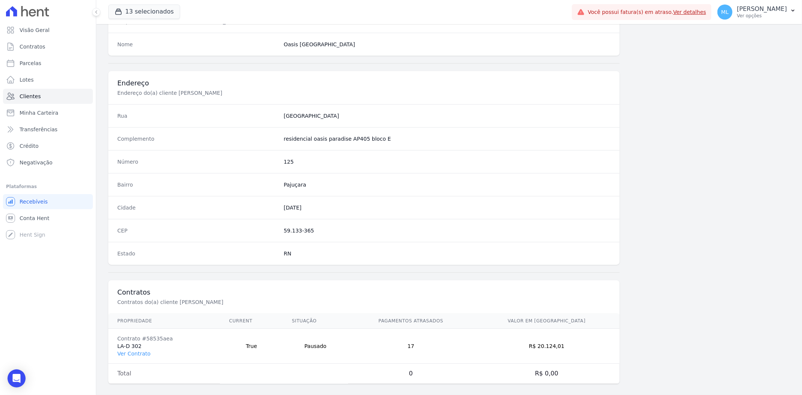
scroll to position [310, 0]
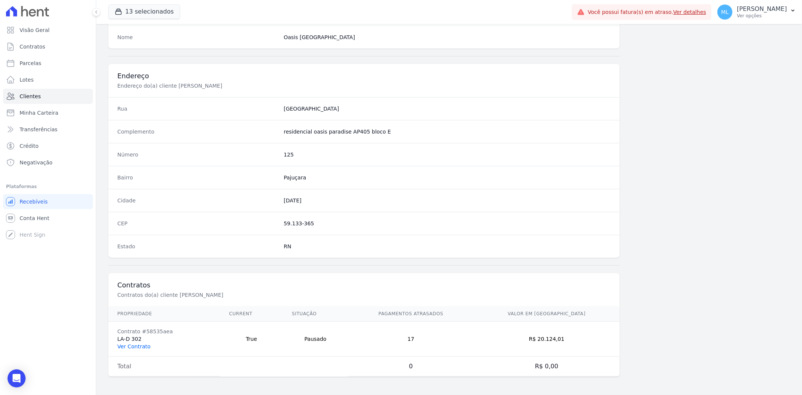
click at [141, 344] on link "Ver Contrato" at bounding box center [133, 346] width 33 height 6
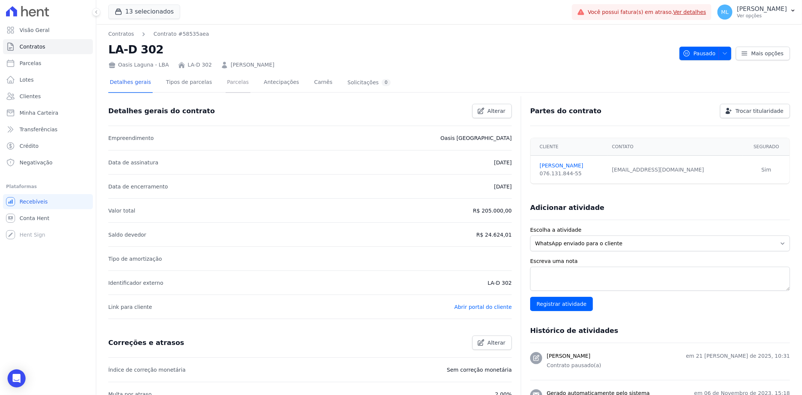
click at [226, 85] on link "Parcelas" at bounding box center [238, 83] width 25 height 20
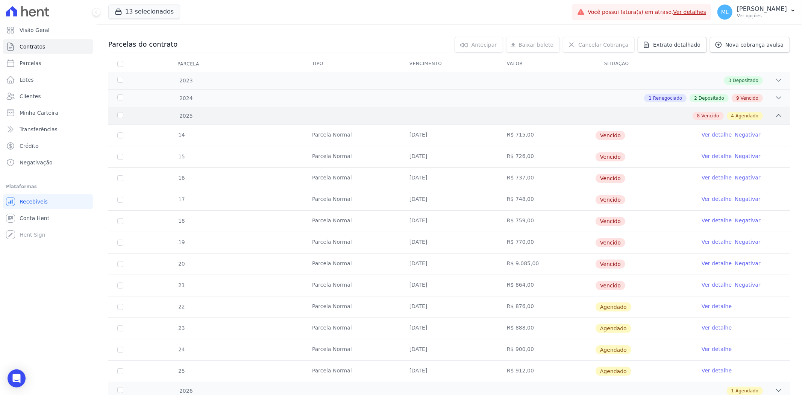
scroll to position [55, 0]
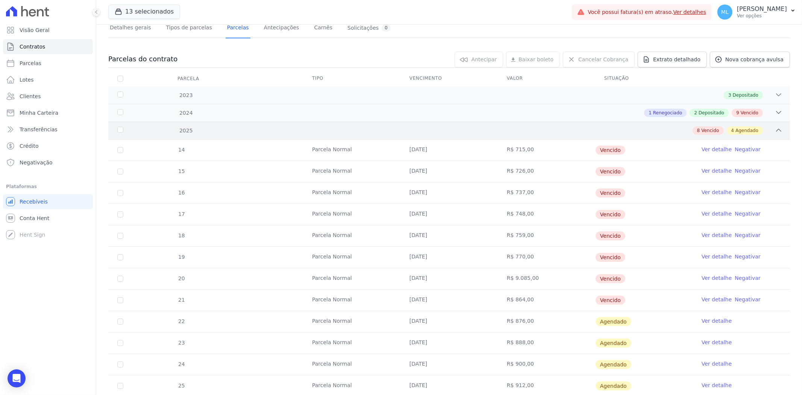
click at [238, 134] on div "8 Vencido 4 Agendado" at bounding box center [483, 130] width 600 height 8
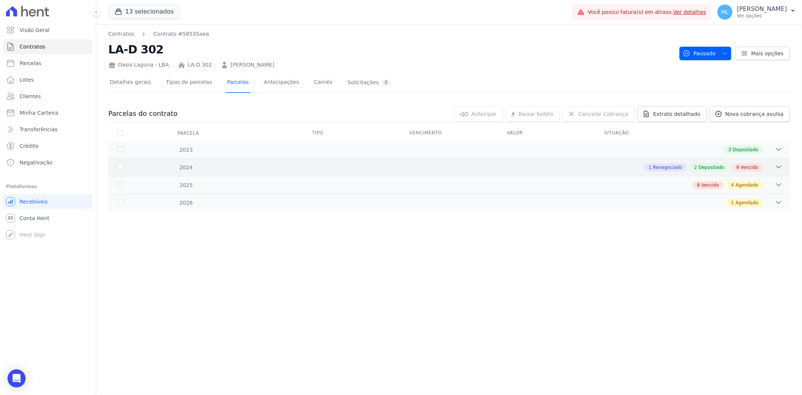
click at [247, 166] on div "1 Renegociado 2 Depositado 9 Vencido" at bounding box center [483, 167] width 600 height 8
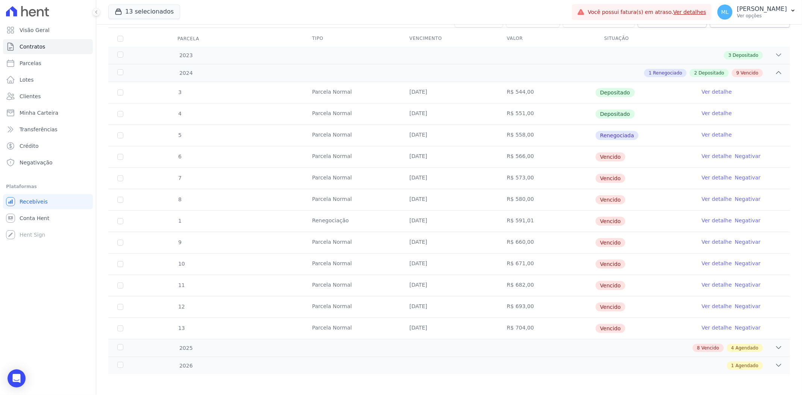
scroll to position [96, 0]
click at [252, 337] on div "3 [GEOGRAPHIC_DATA] [DATE] R$ 544,00 Depositado Ver detalhe 4 [GEOGRAPHIC_DATA]…" at bounding box center [449, 208] width 706 height 263
click at [261, 343] on div "8 Vencido 4 Agendado" at bounding box center [483, 346] width 600 height 8
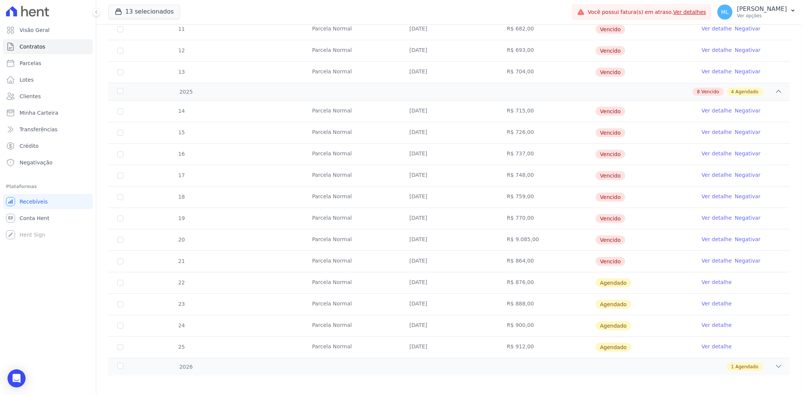
scroll to position [354, 0]
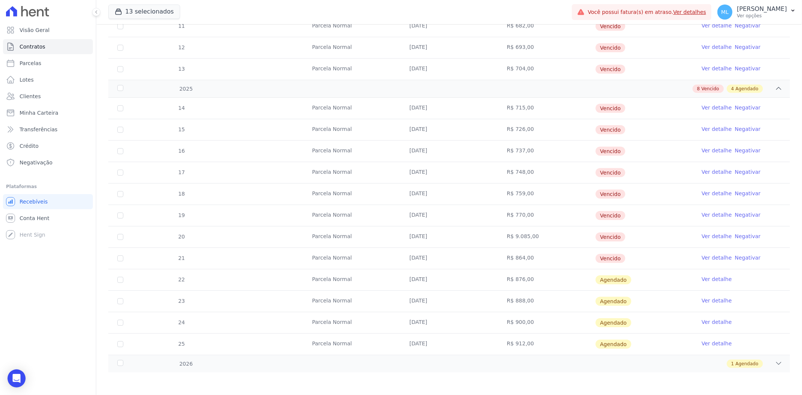
click at [700, 232] on td "Ver detalhe Negativar" at bounding box center [741, 236] width 97 height 21
click at [702, 234] on link "Ver detalhe" at bounding box center [717, 236] width 30 height 8
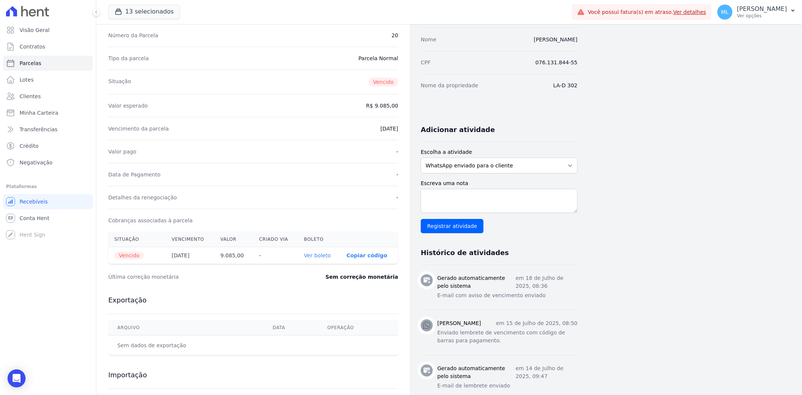
scroll to position [84, 0]
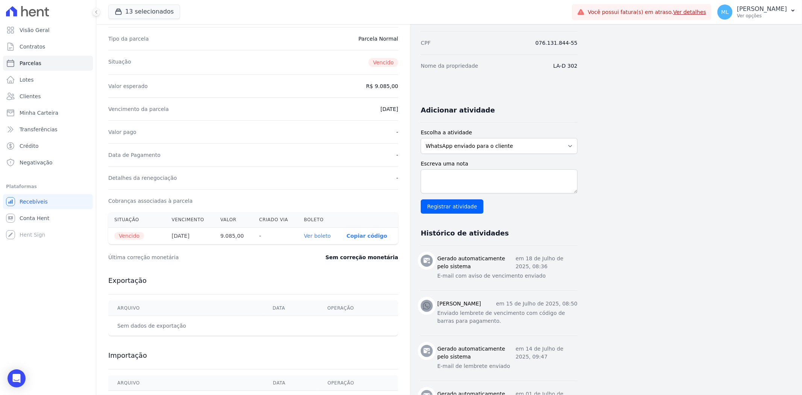
click at [322, 239] on link "Ver boleto" at bounding box center [317, 236] width 27 height 6
